Goal: Task Accomplishment & Management: Manage account settings

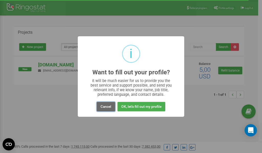
click at [111, 107] on button "Cancel" at bounding box center [106, 106] width 18 height 9
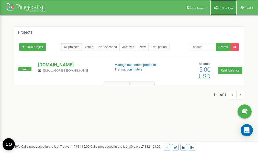
click at [220, 7] on span "Profile settings" at bounding box center [226, 8] width 16 height 3
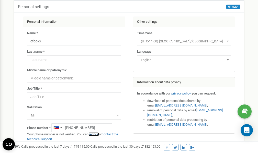
click at [97, 134] on link "verify it" at bounding box center [93, 134] width 10 height 4
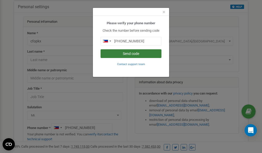
click at [130, 53] on button "Send code" at bounding box center [130, 53] width 61 height 9
